Goal: Information Seeking & Learning: Check status

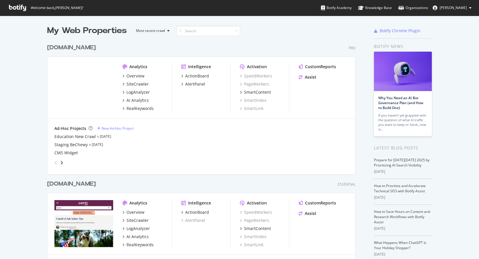
scroll to position [259, 479]
click at [135, 83] on div "SiteCrawler" at bounding box center [138, 84] width 22 height 6
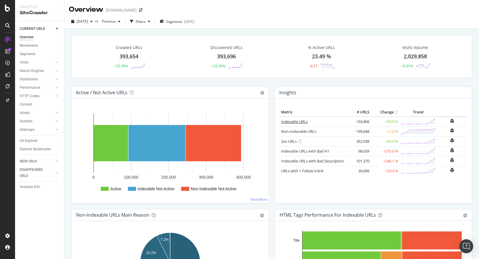
click at [295, 121] on link "Indexable URLs" at bounding box center [294, 121] width 27 height 5
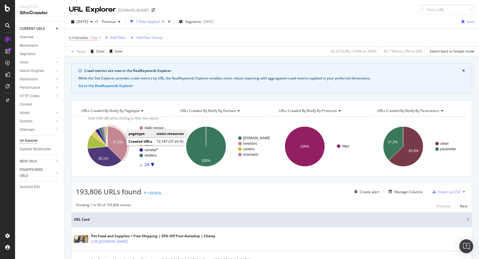
click at [119, 151] on icon "A chart." at bounding box center [117, 143] width 20 height 34
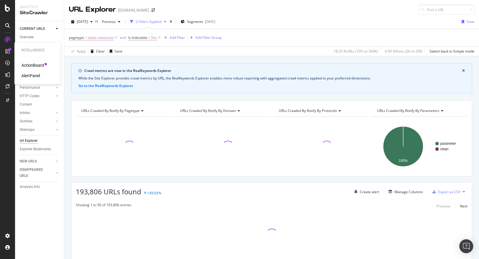
click at [27, 65] on div "ActionBoard" at bounding box center [32, 65] width 23 height 6
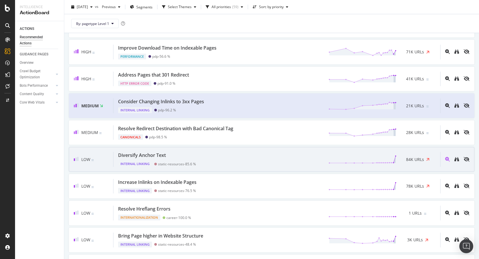
scroll to position [273, 0]
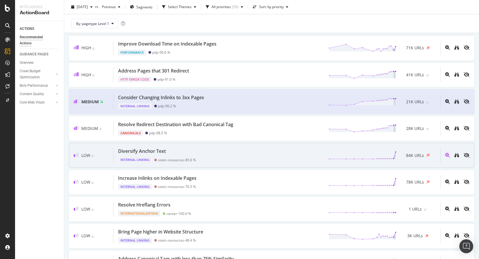
click at [169, 156] on div "Internal Linking static-resources - 85.6 %" at bounding box center [157, 158] width 78 height 8
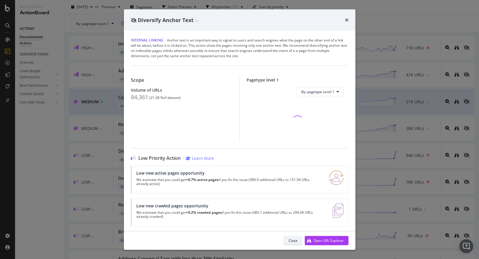
click at [293, 237] on div "Close" at bounding box center [293, 240] width 9 height 8
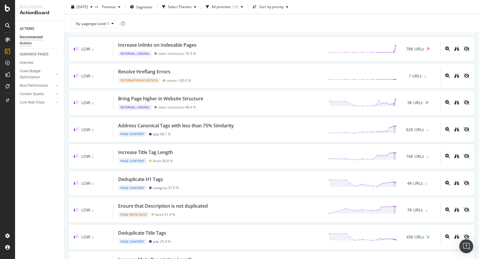
scroll to position [411, 0]
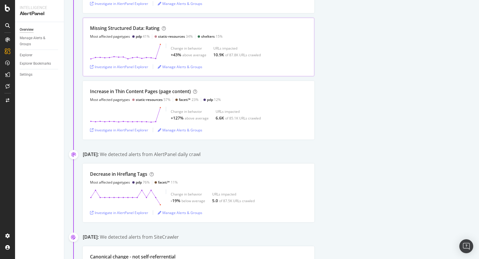
scroll to position [527, 0]
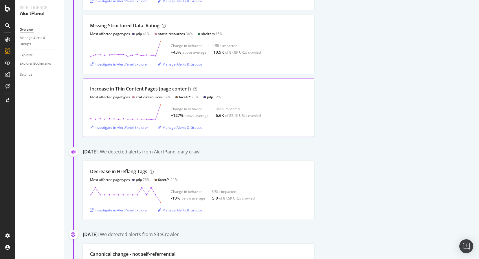
click at [140, 126] on div "Investigate in AlertPanel Explorer" at bounding box center [119, 127] width 58 height 5
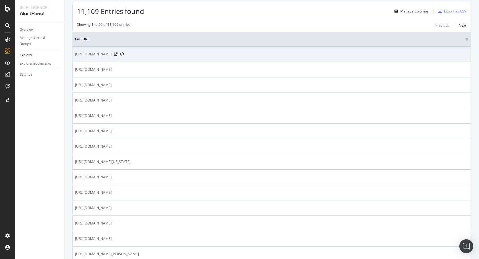
scroll to position [92, 0]
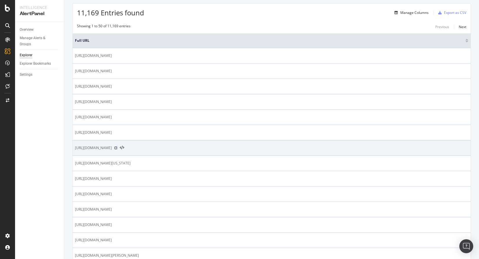
click at [118, 149] on icon at bounding box center [115, 147] width 3 height 3
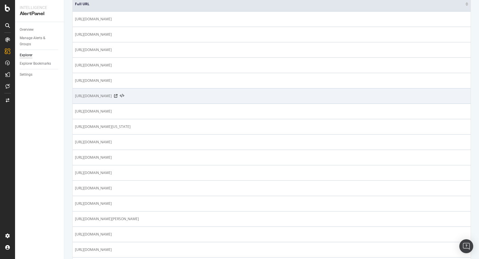
scroll to position [0, 0]
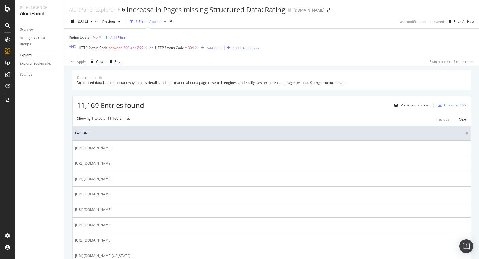
click at [114, 36] on div "Add Filter" at bounding box center [117, 37] width 15 height 5
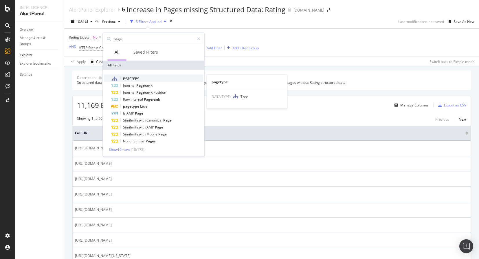
type input "page"
click at [143, 76] on div "pagetype" at bounding box center [157, 78] width 92 height 8
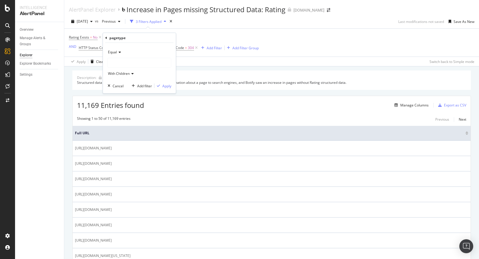
click at [136, 60] on div at bounding box center [139, 62] width 63 height 9
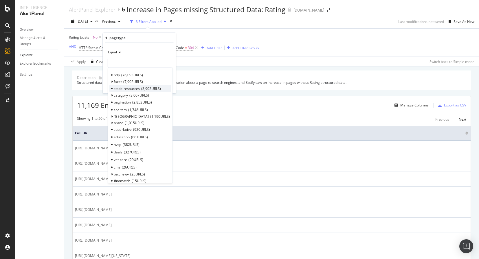
click at [135, 88] on span "static-resources" at bounding box center [127, 88] width 26 height 5
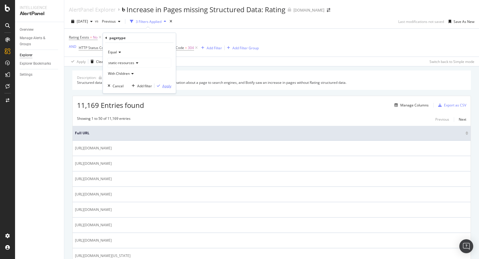
click at [165, 86] on div "Apply" at bounding box center [166, 85] width 9 height 5
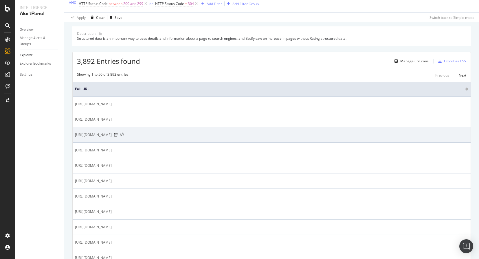
scroll to position [47, 0]
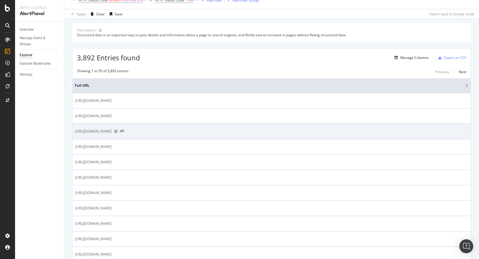
click at [118, 132] on icon at bounding box center [115, 130] width 3 height 3
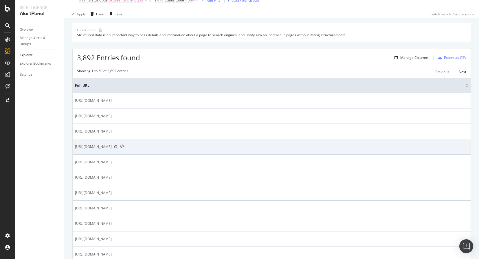
click at [118, 147] on icon at bounding box center [115, 146] width 3 height 3
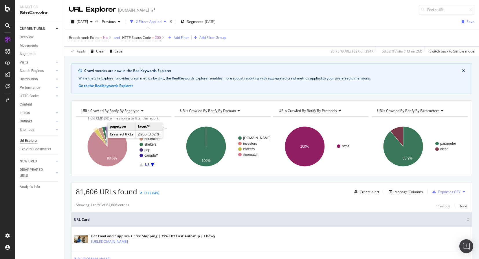
click at [100, 137] on icon "A chart." at bounding box center [100, 138] width 13 height 18
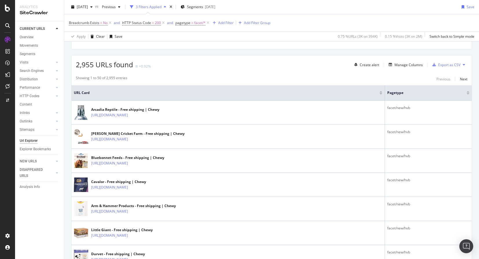
scroll to position [133, 0]
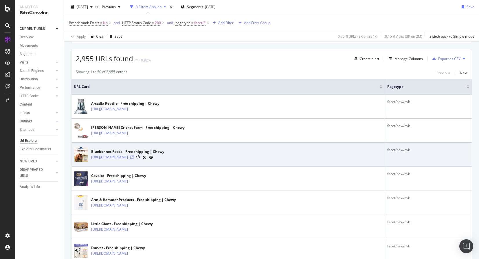
click at [134, 157] on icon at bounding box center [131, 156] width 3 height 3
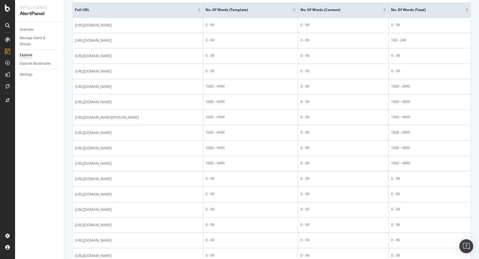
scroll to position [146, 0]
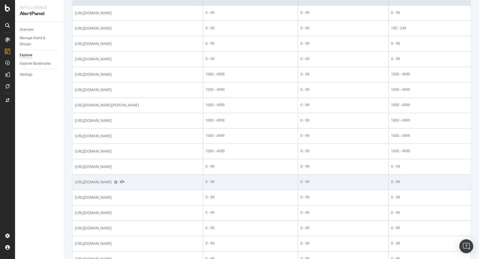
click at [118, 183] on icon at bounding box center [115, 181] width 3 height 3
